Goal: Find specific page/section: Find specific page/section

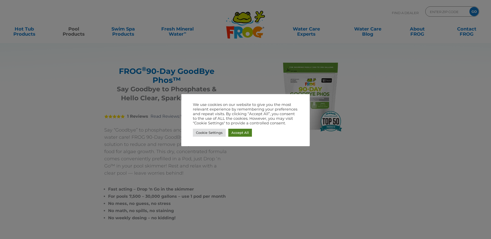
click at [242, 135] on link "Accept All" at bounding box center [240, 133] width 24 height 8
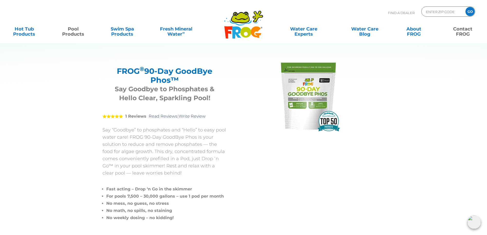
click at [458, 32] on link "Contact FROG" at bounding box center [462, 29] width 38 height 10
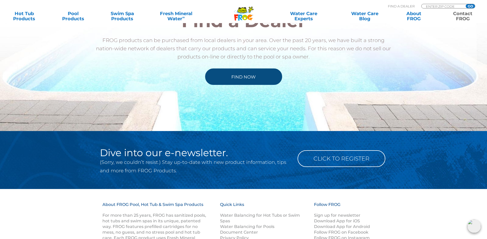
scroll to position [590, 0]
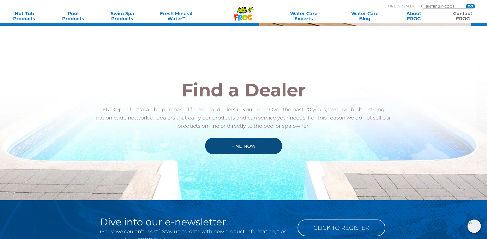
click at [242, 148] on link "Find Now" at bounding box center [243, 146] width 77 height 16
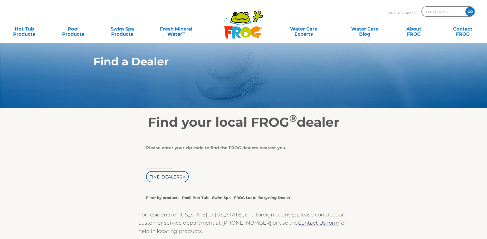
click at [153, 168] on input "text" at bounding box center [159, 165] width 27 height 8
type input "76904"
click at [169, 182] on input "Find Dealers >" at bounding box center [167, 176] width 43 height 11
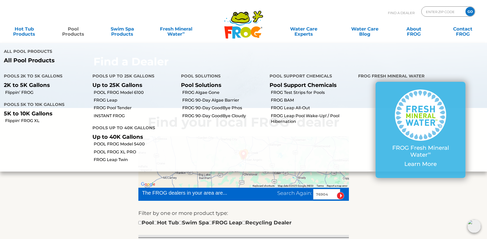
click at [26, 60] on p "All Pool Products" at bounding box center [122, 60] width 236 height 7
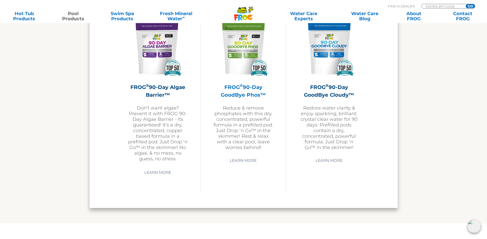
scroll to position [1616, 0]
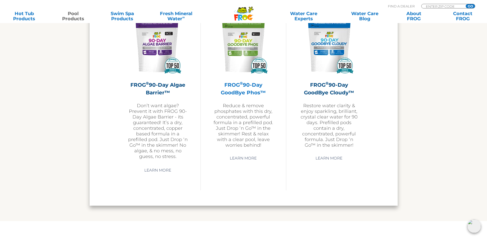
click at [234, 63] on img at bounding box center [243, 46] width 60 height 60
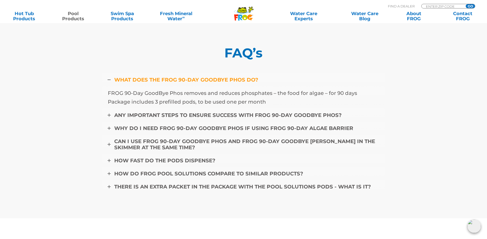
scroll to position [2155, 0]
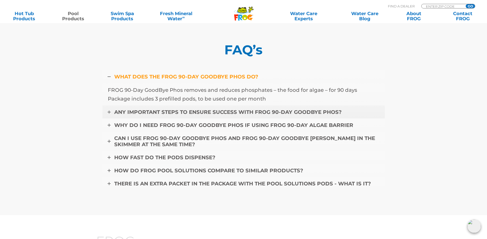
click at [108, 113] on icon at bounding box center [109, 112] width 3 height 3
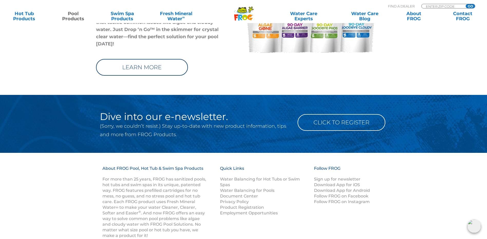
scroll to position [2463, 0]
